Goal: Information Seeking & Learning: Learn about a topic

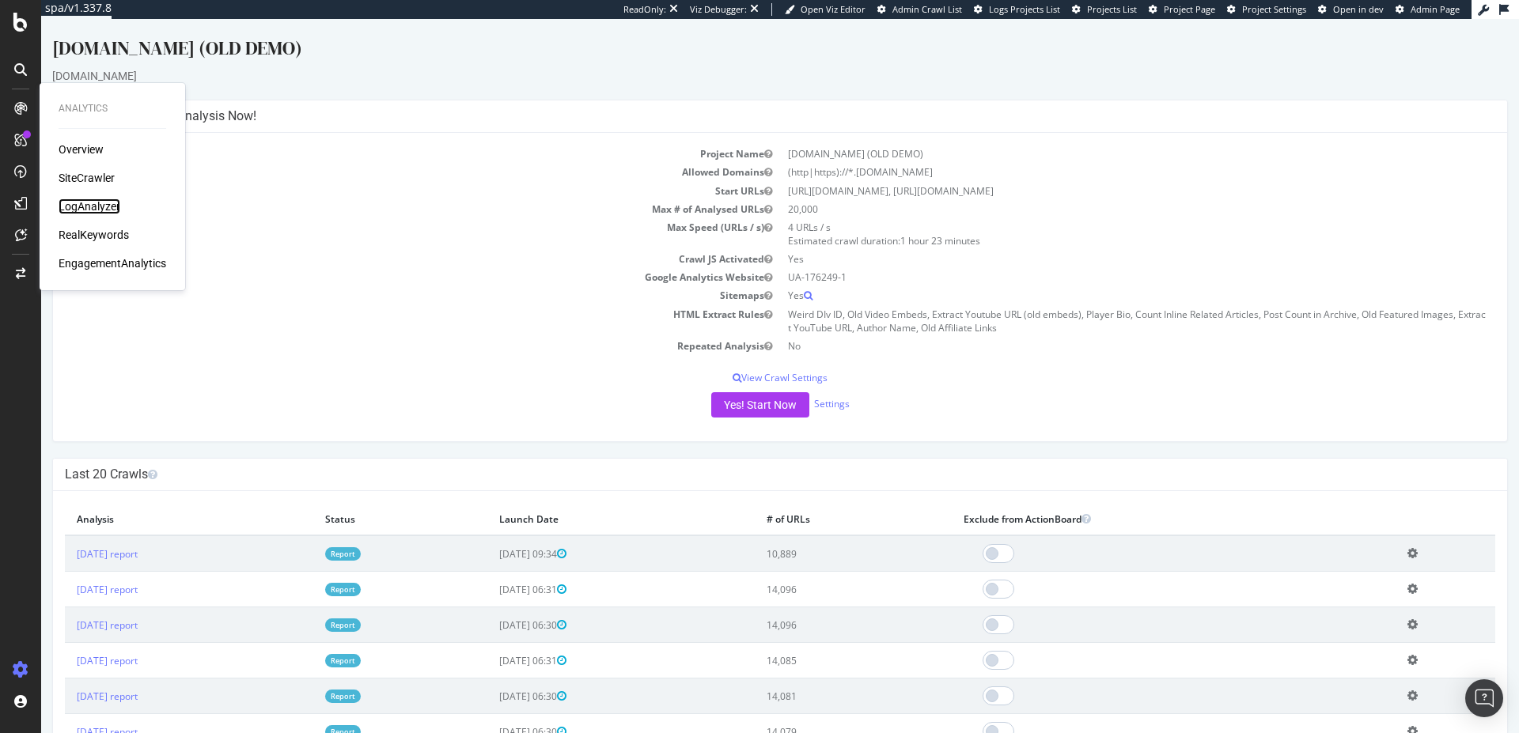
click at [83, 210] on div "LogAnalyzer" at bounding box center [90, 207] width 62 height 16
